Goal: Register for event/course

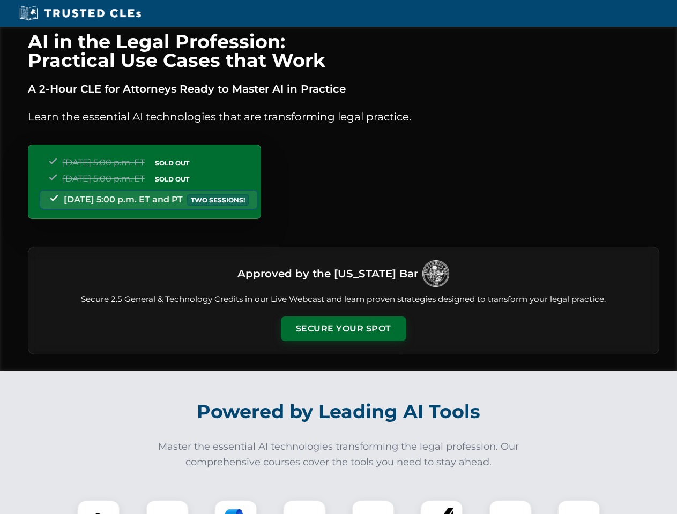
click at [343, 329] on button "Secure Your Spot" at bounding box center [343, 329] width 125 height 25
click at [99, 507] on img at bounding box center [98, 521] width 31 height 31
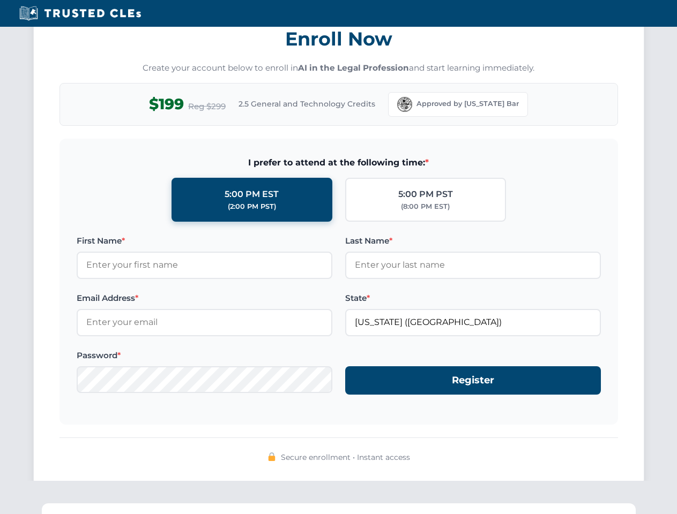
scroll to position [1052, 0]
